Goal: Task Accomplishment & Management: Use online tool/utility

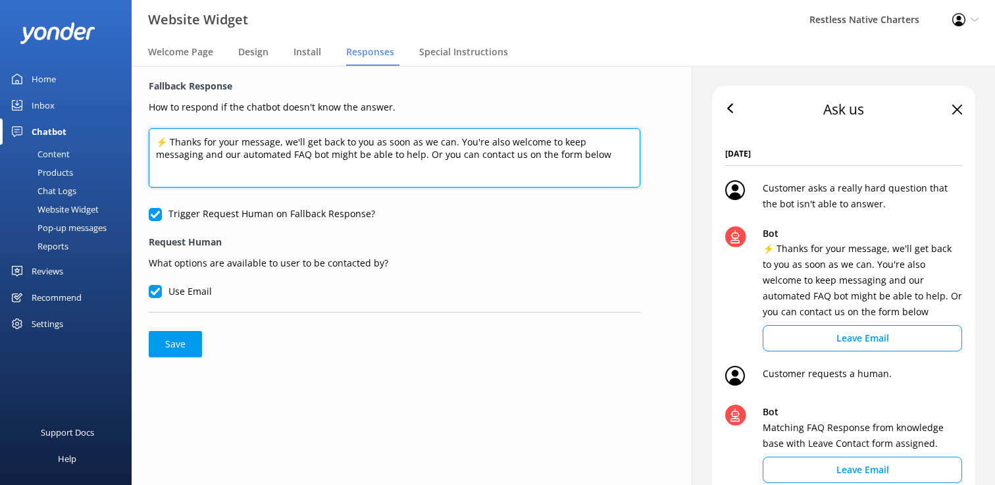
drag, startPoint x: 565, startPoint y: 160, endPoint x: 138, endPoint y: 122, distance: 428.8
click at [138, 122] on div "Fallback Response How to respond if the chatbot doesn't know the answer. ⚡ Than…" at bounding box center [395, 218] width 526 height 305
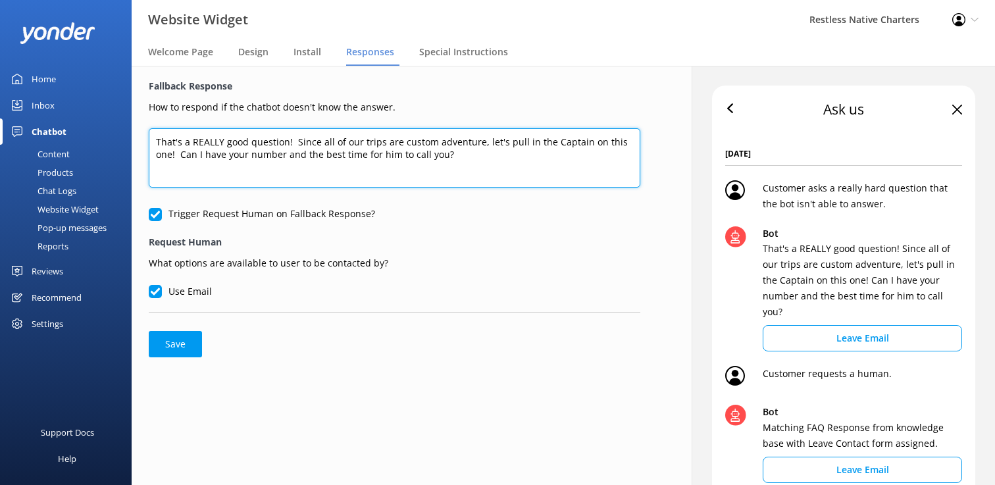
click at [476, 145] on textarea "That's a REALLY good question! Since all of our trips are custom adventure, let…" at bounding box center [395, 157] width 492 height 59
click at [456, 155] on textarea "That's a REALLY good question! Since all of our trips are custom adventures, le…" at bounding box center [395, 157] width 492 height 59
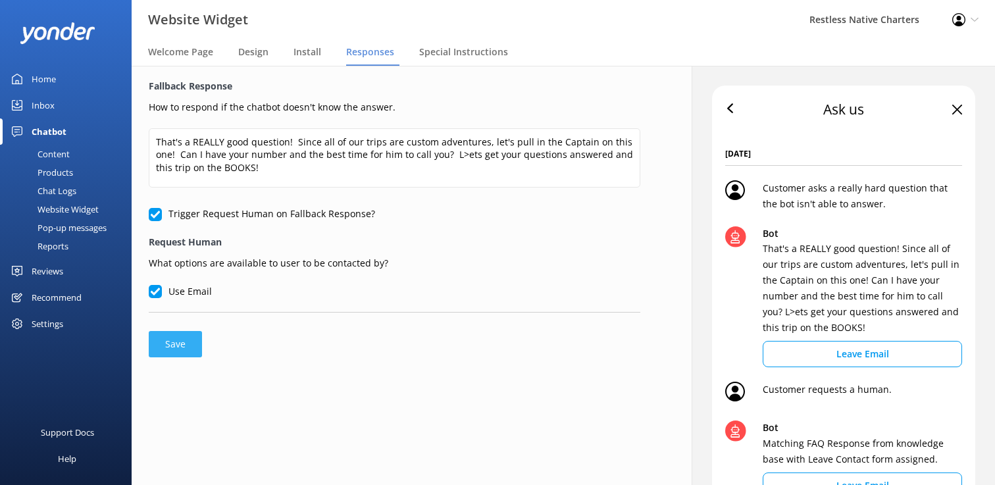
click at [176, 342] on button "Save" at bounding box center [175, 344] width 53 height 26
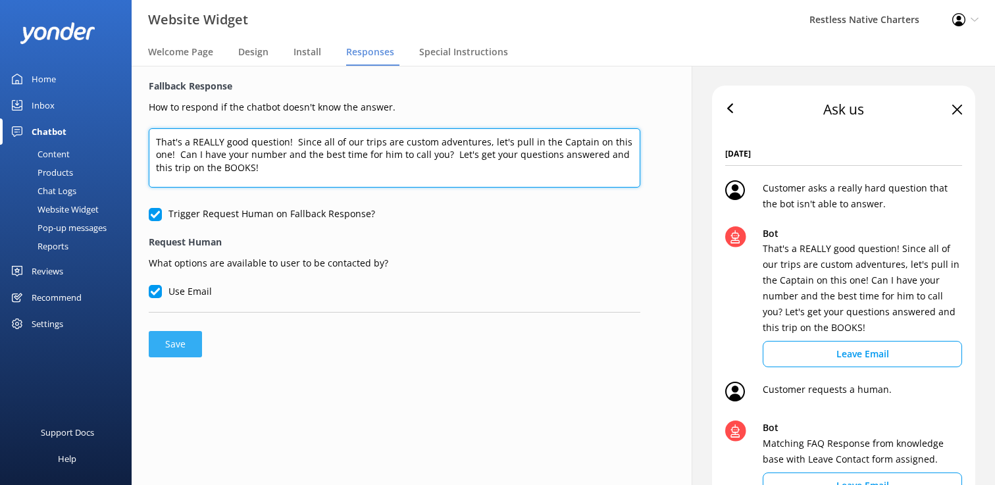
type textarea "That's a REALLY good question! Since all of our trips are custom adventures, le…"
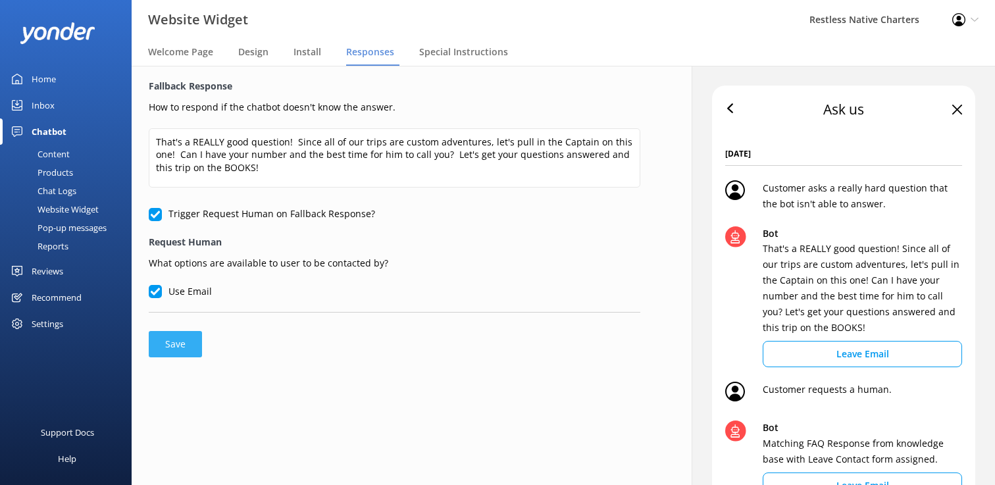
click at [173, 339] on button "Save" at bounding box center [175, 344] width 53 height 26
click at [193, 52] on span "Welcome Page" at bounding box center [180, 51] width 65 height 13
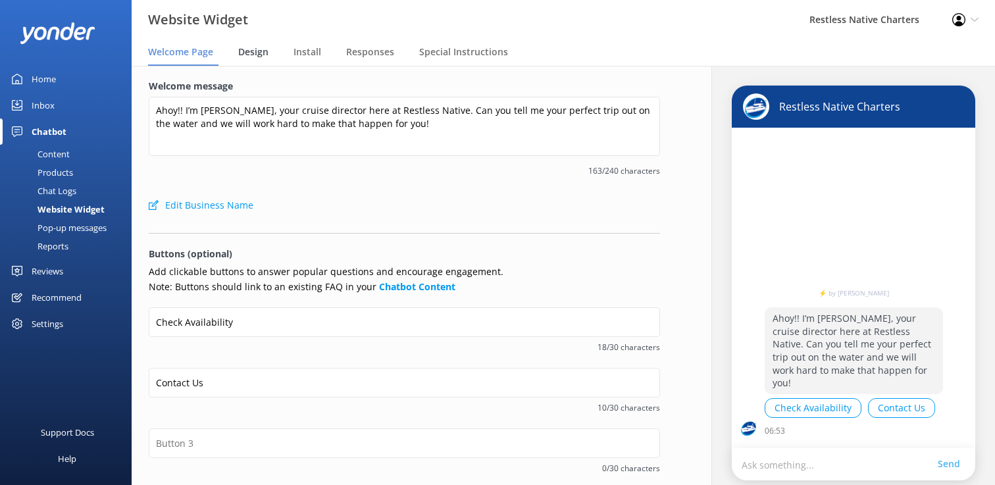
click at [249, 51] on span "Design" at bounding box center [253, 51] width 30 height 13
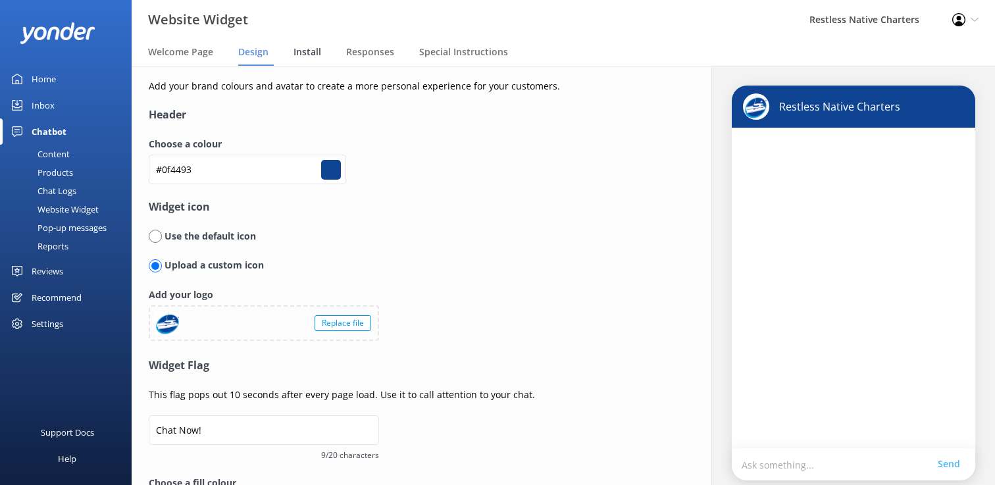
click at [309, 54] on span "Install" at bounding box center [308, 51] width 28 height 13
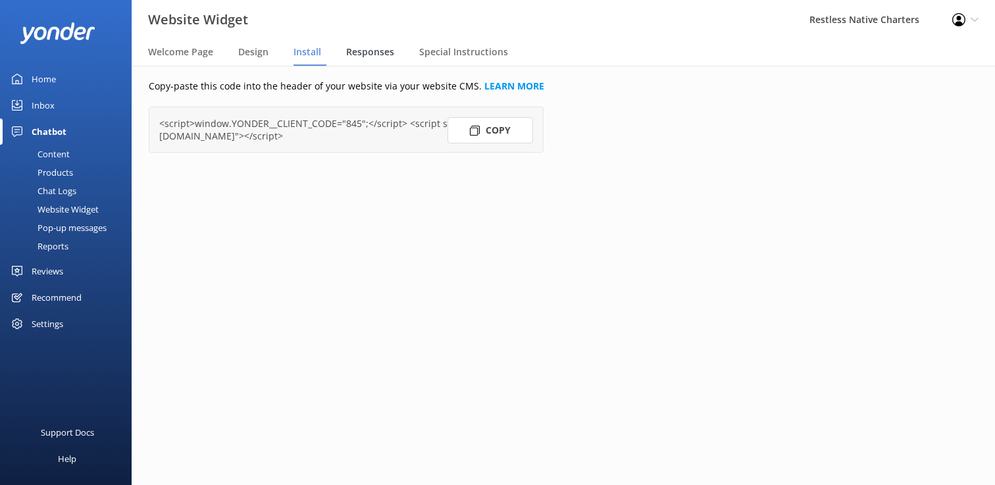
click at [379, 47] on span "Responses" at bounding box center [370, 51] width 48 height 13
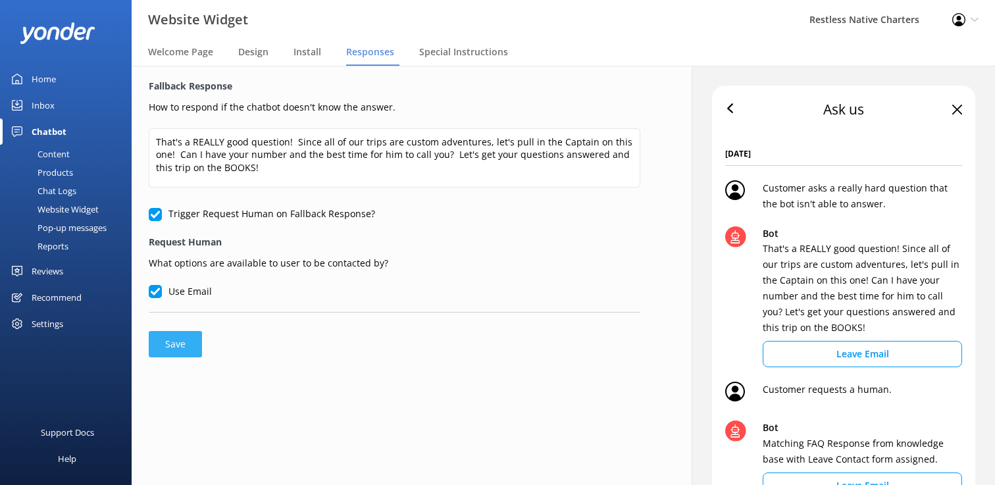
click at [174, 348] on button "Save" at bounding box center [175, 344] width 53 height 26
click at [475, 52] on span "Special Instructions" at bounding box center [463, 51] width 89 height 13
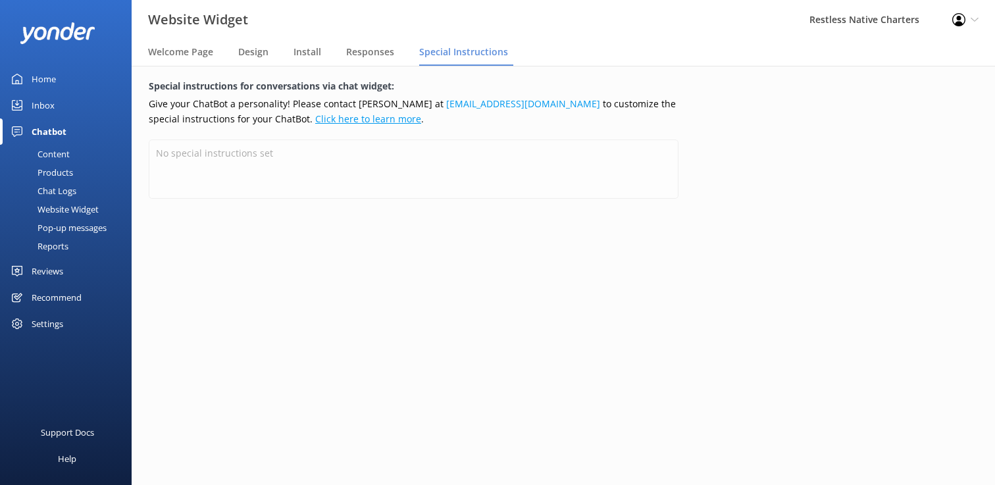
click at [315, 122] on link "Click here to learn more" at bounding box center [368, 119] width 106 height 13
